Goal: Use online tool/utility: Use online tool/utility

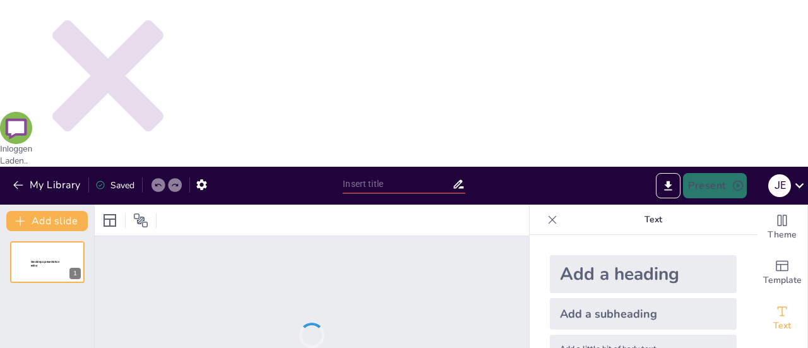
type input "[PERSON_NAME]"
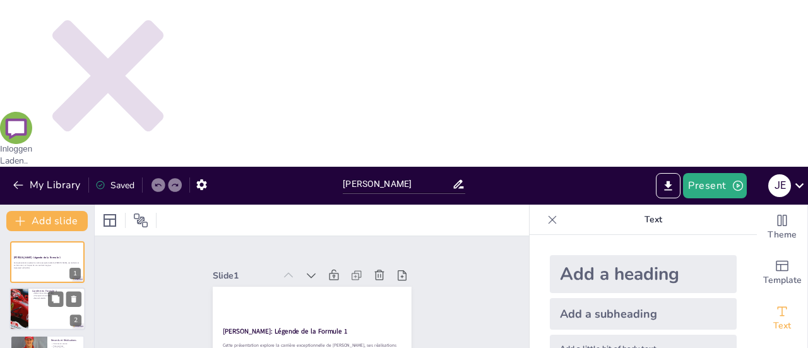
click at [25, 288] on div at bounding box center [19, 309] width 76 height 43
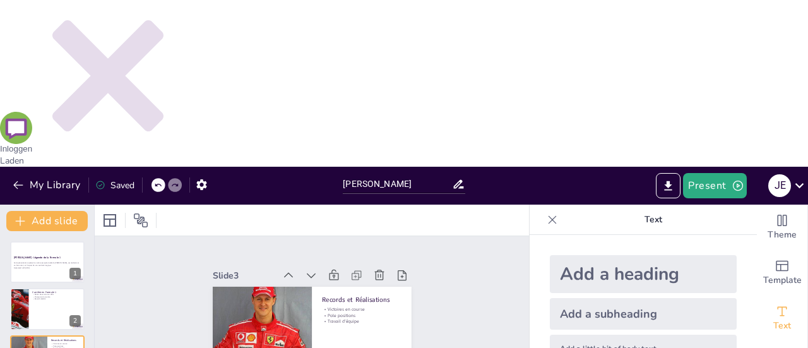
type textarea "L'accident de ski de [PERSON_NAME] en 2013 a été un tournant tragique dans sa v…"
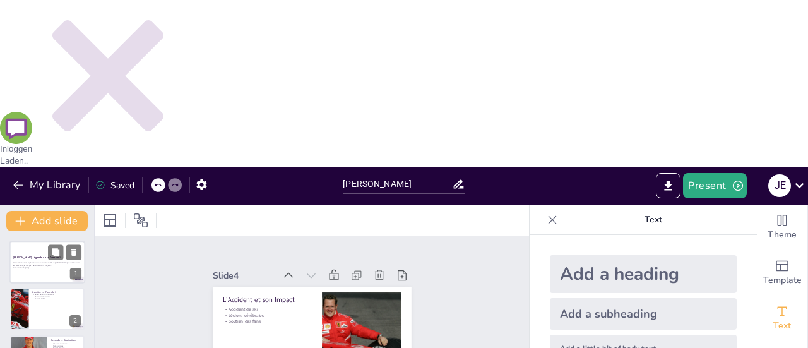
click at [45, 266] on p "Generated with [URL]" at bounding box center [47, 267] width 68 height 3
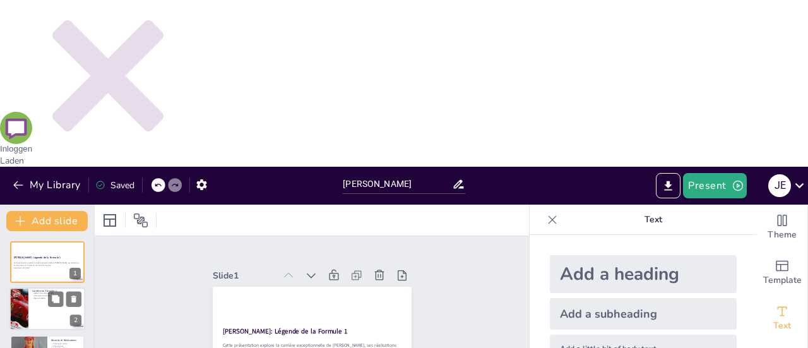
click at [37, 288] on div at bounding box center [47, 309] width 76 height 43
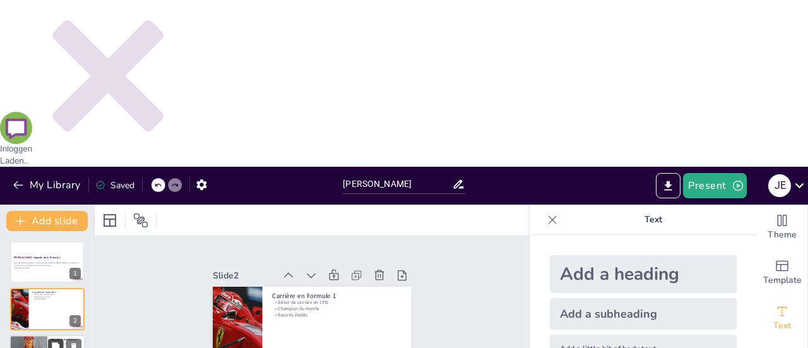
click at [49, 338] on button at bounding box center [55, 345] width 15 height 15
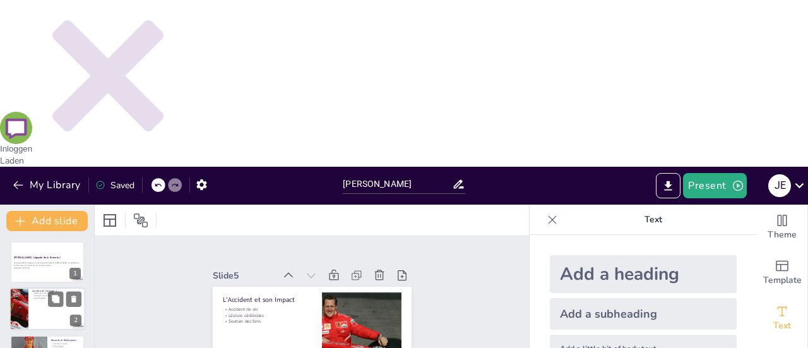
click at [30, 288] on div at bounding box center [47, 309] width 76 height 43
type textarea "[PERSON_NAME] a commencé sa carrière en Formule 1 en 1991, marquant le début d'…"
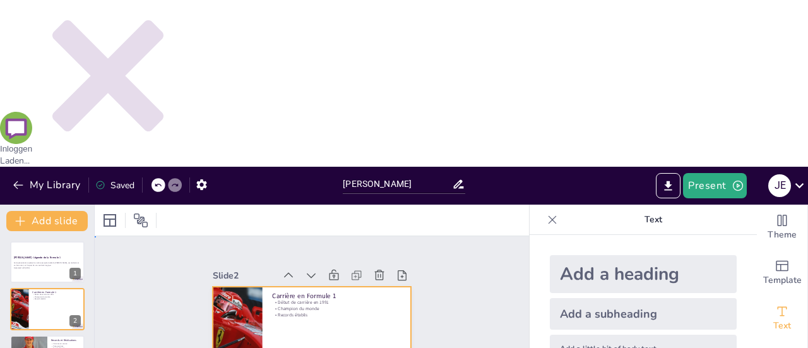
click at [272, 287] on div at bounding box center [312, 343] width 199 height 112
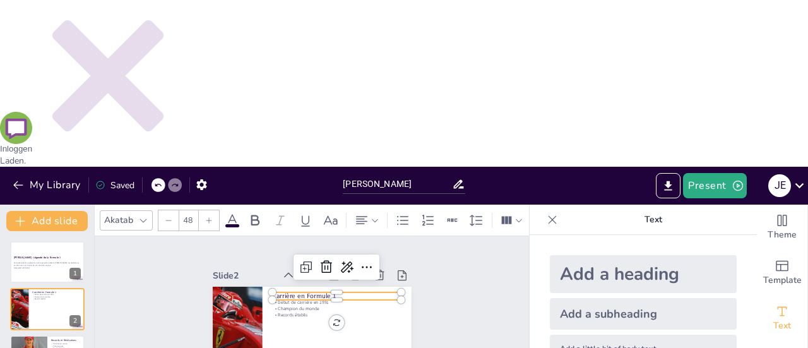
click at [275, 287] on p "Carrière en Formule 1" at bounding box center [339, 298] width 129 height 23
click at [274, 291] on p "Carrière en Formule 1" at bounding box center [336, 295] width 129 height 9
click at [275, 300] on div at bounding box center [336, 305] width 129 height 10
drag, startPoint x: 347, startPoint y: 124, endPoint x: 265, endPoint y: 123, distance: 82.7
click at [265, 287] on div "Début de carrière en 1991 Champion du monde Records établis Carrière en Formule…" at bounding box center [312, 343] width 199 height 112
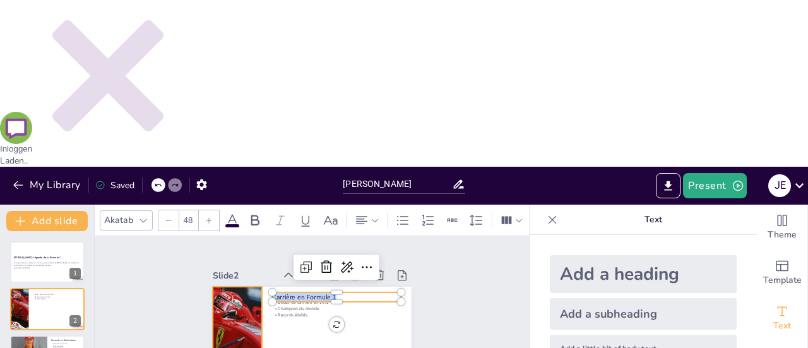
copy p "Carrière en Formule 1"
click at [311, 287] on div at bounding box center [312, 343] width 199 height 112
